Goal: Information Seeking & Learning: Learn about a topic

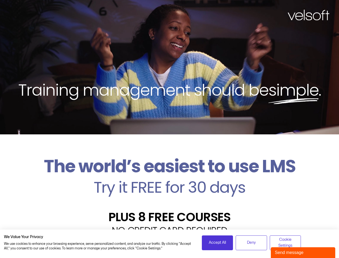
click at [170, 129] on div "Training management should be simple ." at bounding box center [169, 67] width 339 height 134
click at [218, 243] on span "Accept All" at bounding box center [217, 243] width 17 height 6
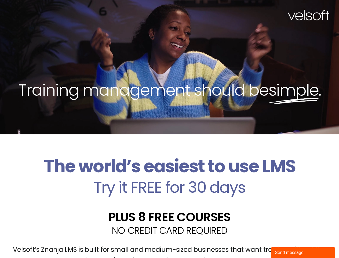
click at [251, 243] on div "Velsoft’s Znanja LMS is built for small and medium-sized businesses that want t…" at bounding box center [169, 257] width 331 height 39
click at [286, 243] on div "Velsoft’s Znanja LMS is built for small and medium-sized businesses that want t…" at bounding box center [169, 257] width 331 height 39
click at [303, 253] on div "Send message" at bounding box center [303, 252] width 56 height 6
